Goal: Task Accomplishment & Management: Manage account settings

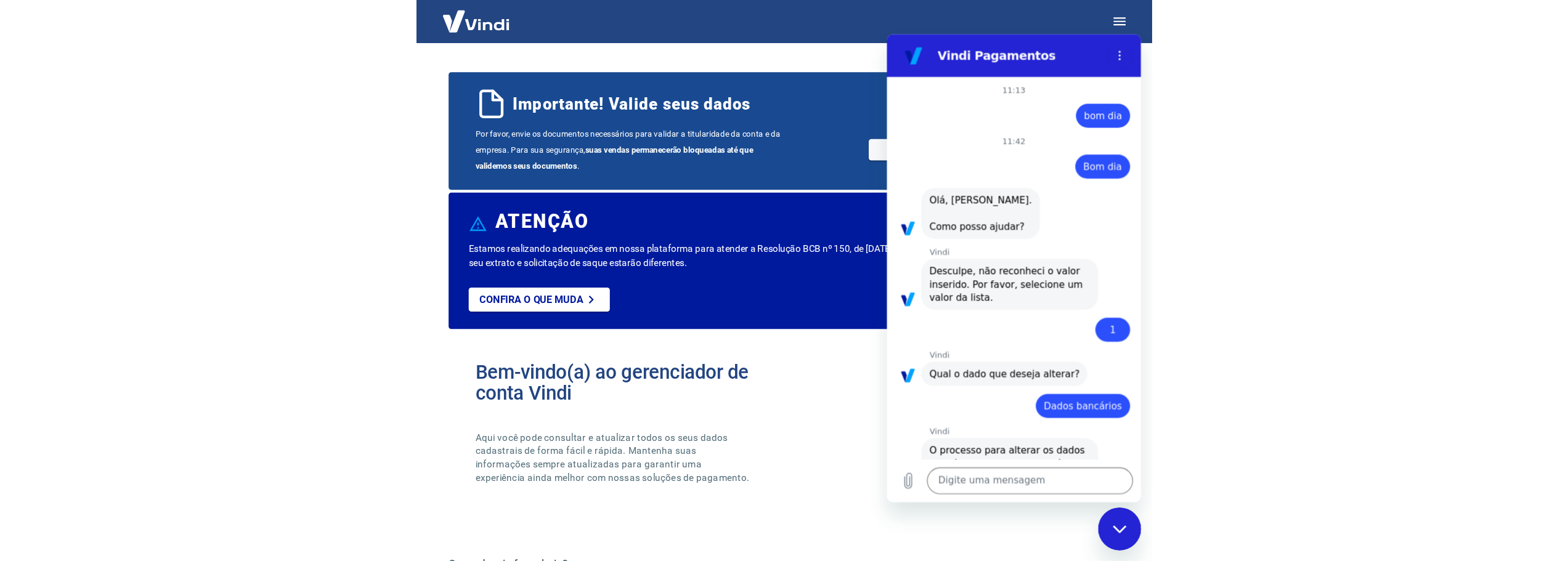
scroll to position [2667, 0]
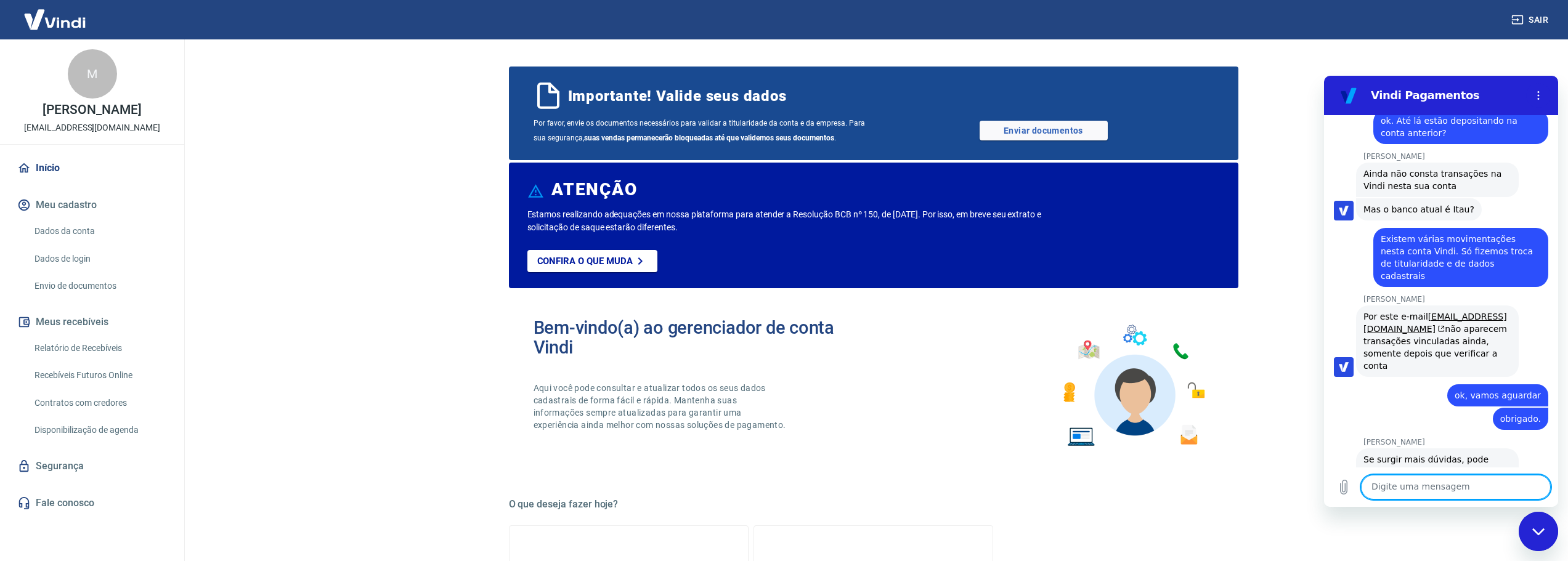
click at [64, 243] on link "Dados da conta" at bounding box center [99, 231] width 140 height 25
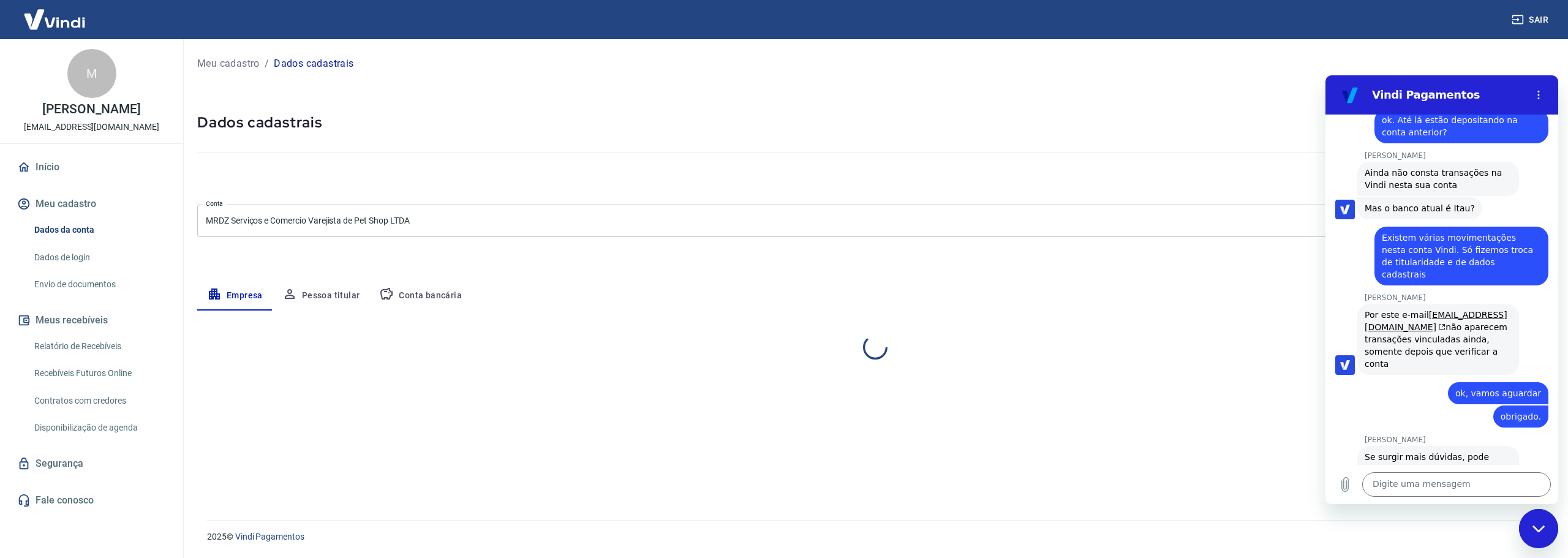
select select "SP"
select select "business"
click at [92, 296] on link "Envio de documentos" at bounding box center [99, 284] width 139 height 25
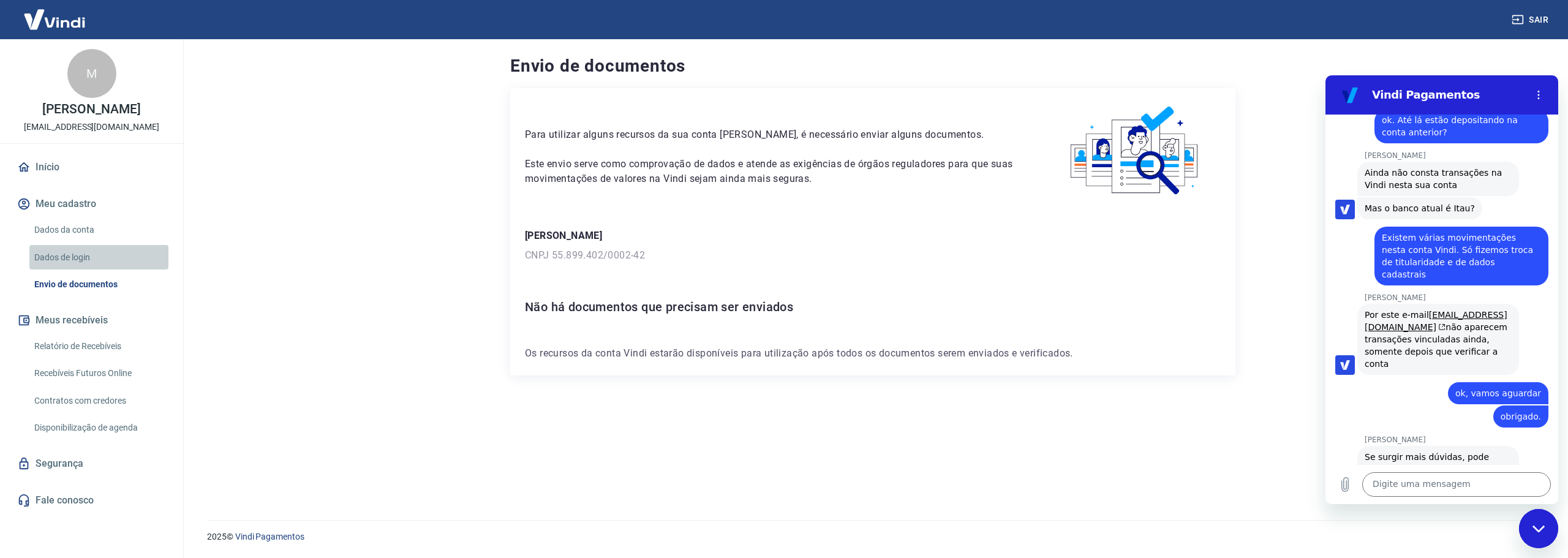
click at [59, 270] on link "Dados de login" at bounding box center [99, 257] width 139 height 25
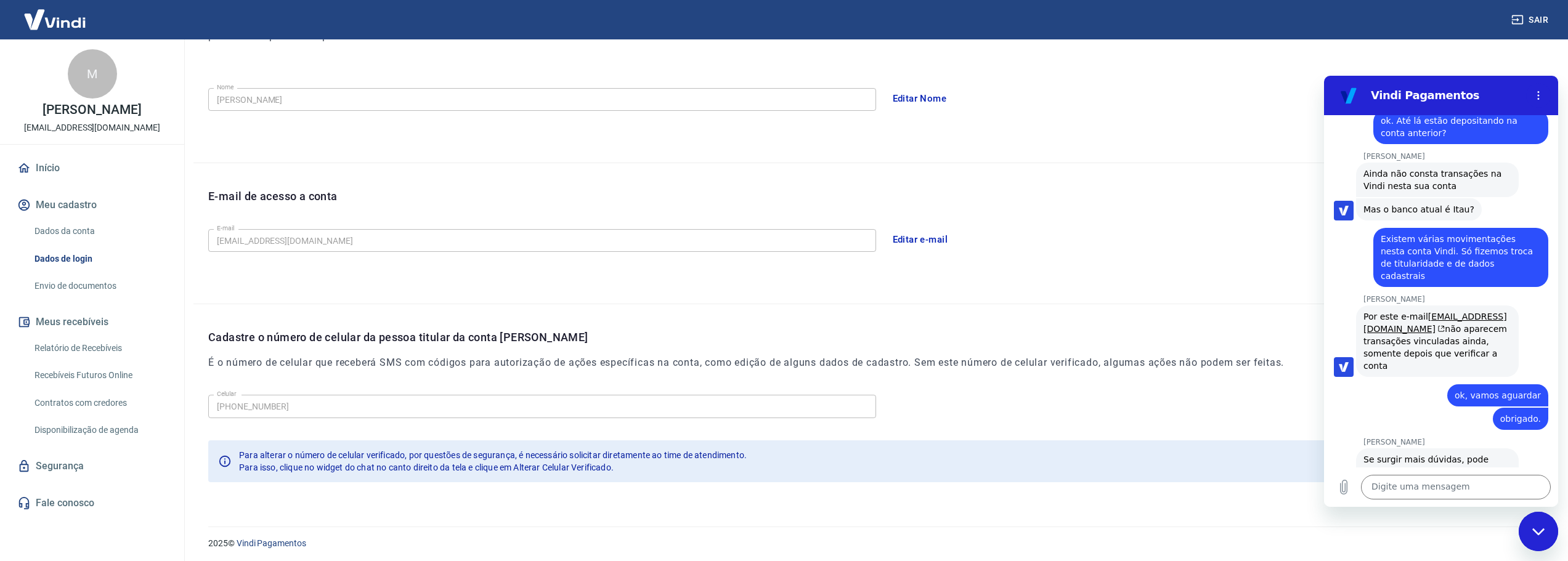
scroll to position [213, 0]
click at [68, 244] on link "Dados da conta" at bounding box center [99, 231] width 140 height 25
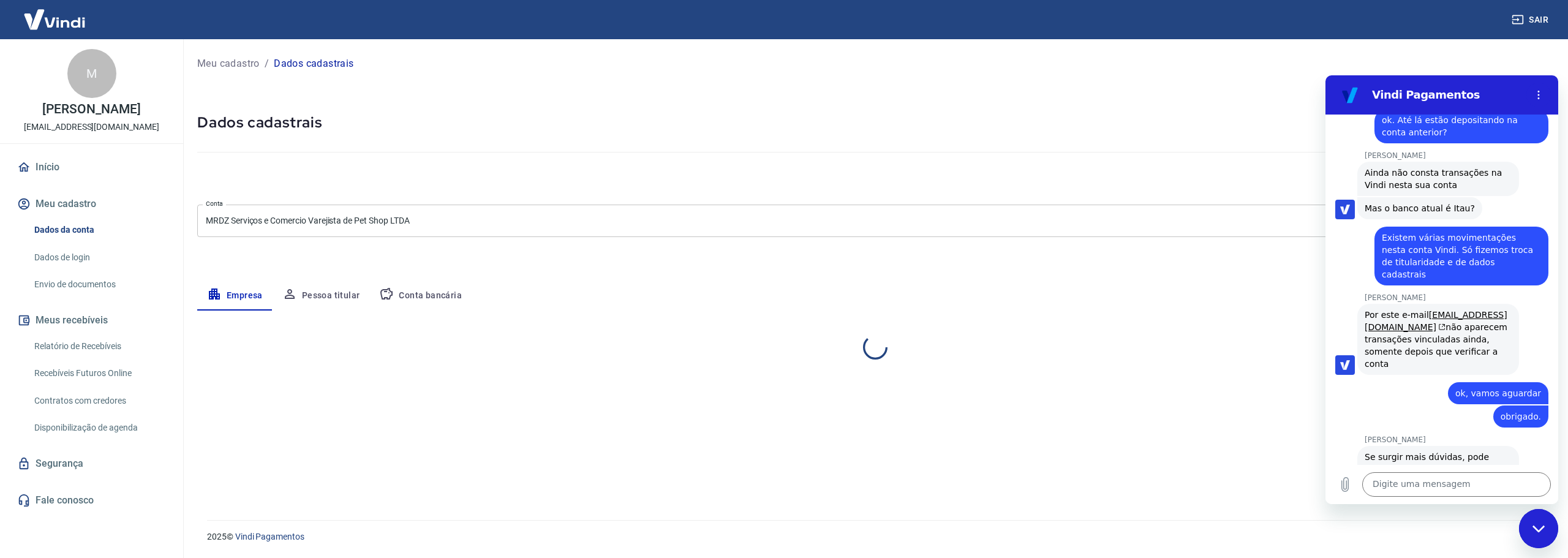
select select "SP"
select select "business"
click at [419, 297] on button "Conta bancária" at bounding box center [421, 296] width 102 height 29
select select "1"
click at [73, 296] on link "Envio de documentos" at bounding box center [99, 284] width 139 height 25
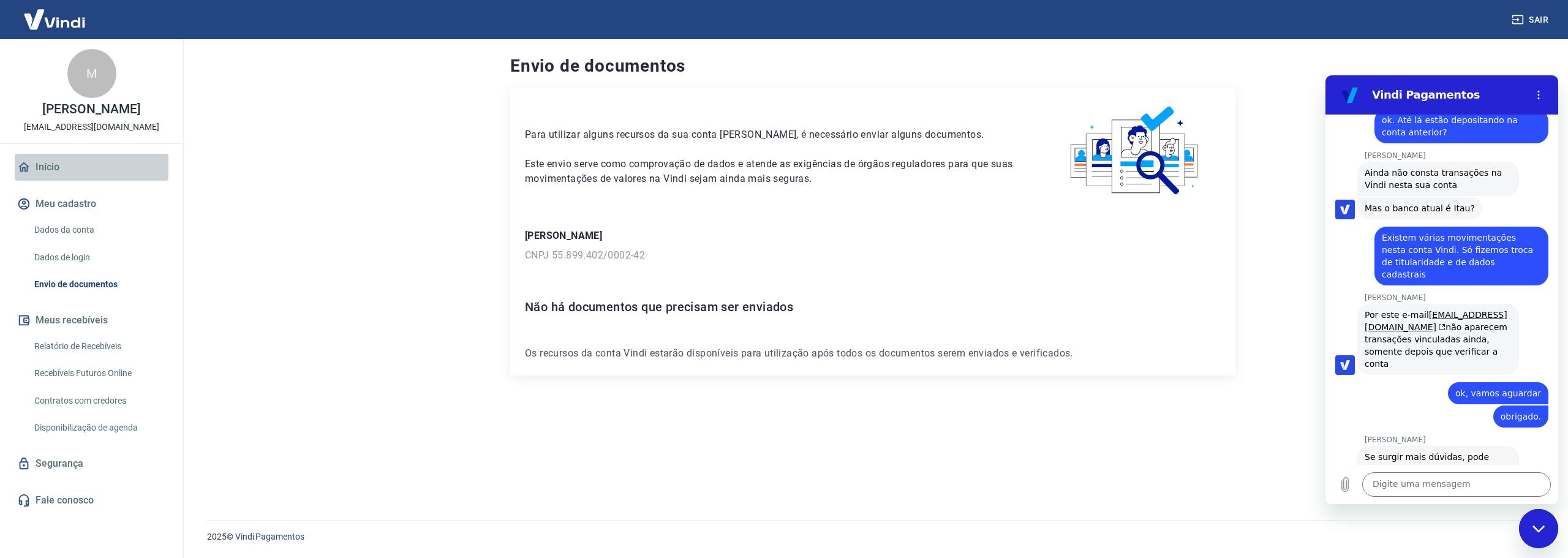
click at [49, 171] on link "Início" at bounding box center [92, 167] width 154 height 27
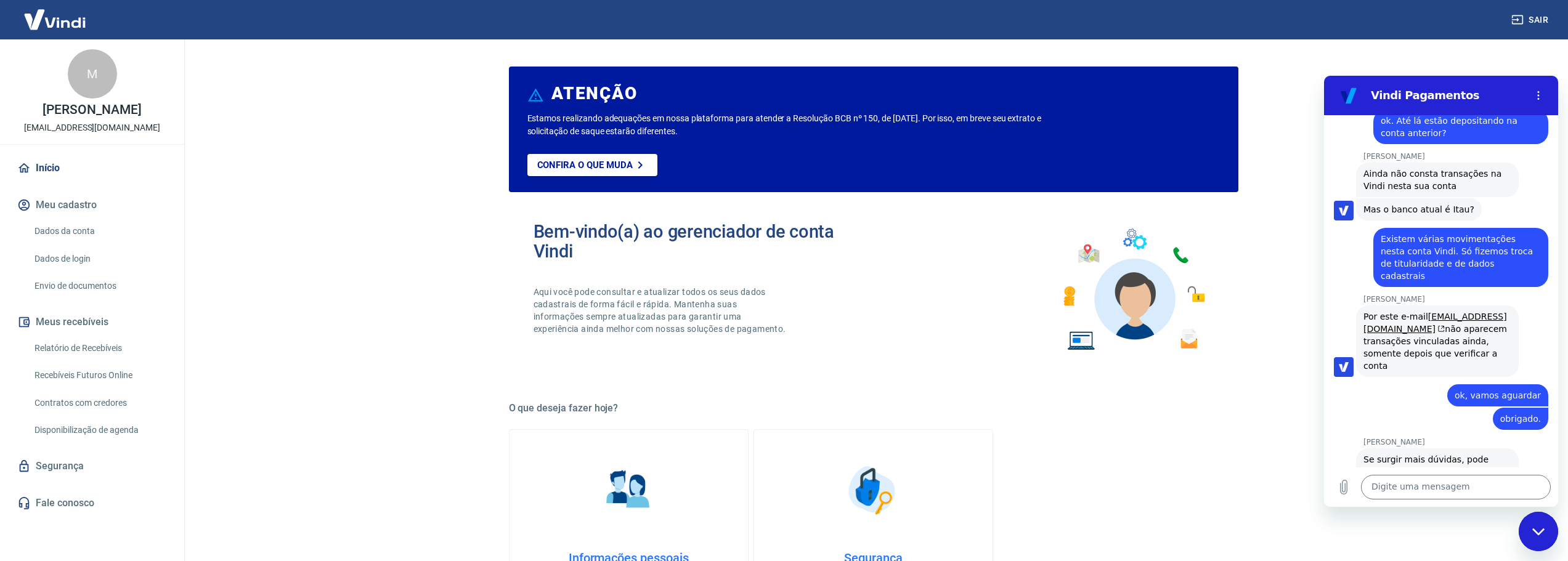
click at [90, 211] on button "Meu cadastro" at bounding box center [92, 205] width 154 height 27
click at [71, 357] on link "Relatório de Recebíveis" at bounding box center [99, 348] width 140 height 25
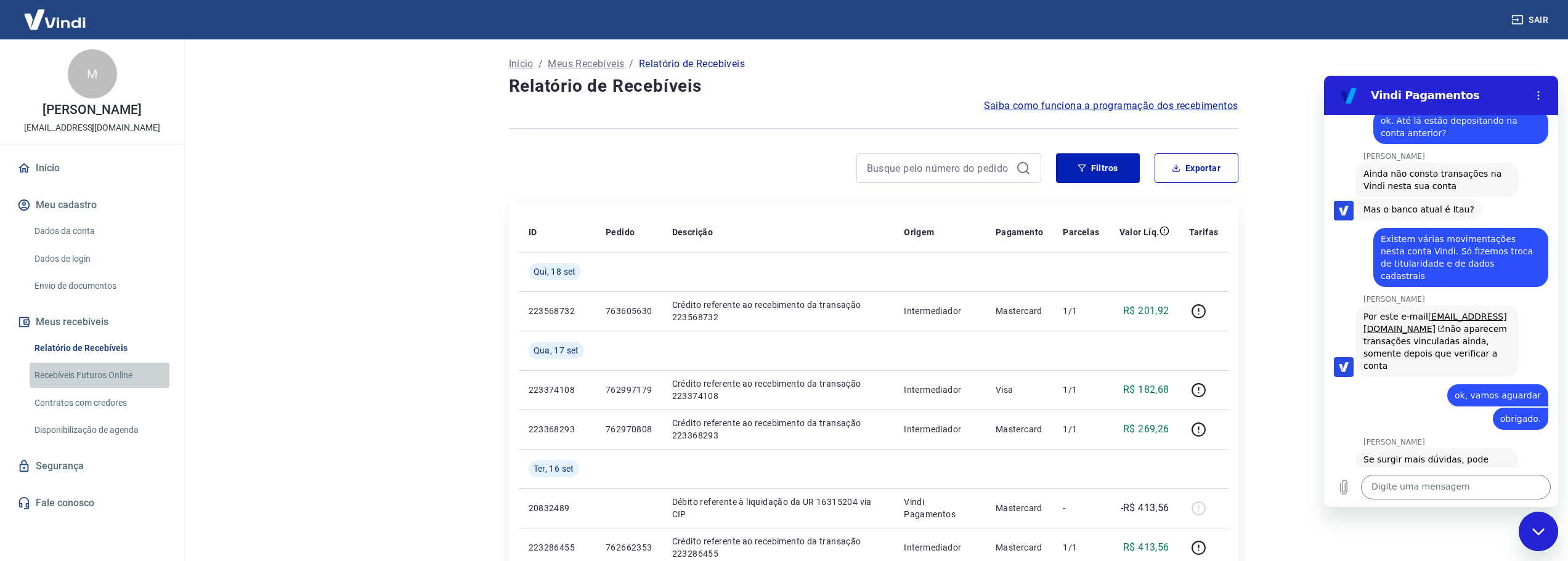
click at [94, 387] on link "Recebíveis Futuros Online" at bounding box center [99, 375] width 140 height 25
